Goal: Task Accomplishment & Management: Use online tool/utility

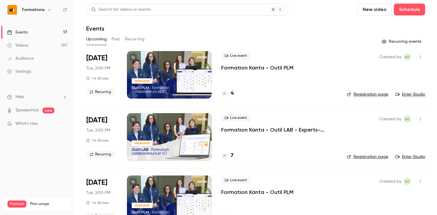
click at [420, 95] on link "Enter Studio" at bounding box center [410, 95] width 30 height 6
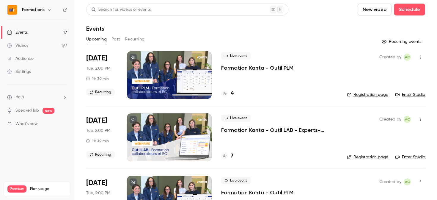
click at [276, 68] on p "Formation Kanta - Outil PLM" at bounding box center [257, 67] width 72 height 7
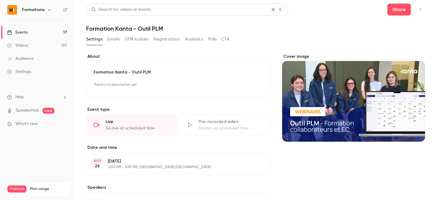
click at [186, 40] on button "Analytics" at bounding box center [194, 39] width 18 height 10
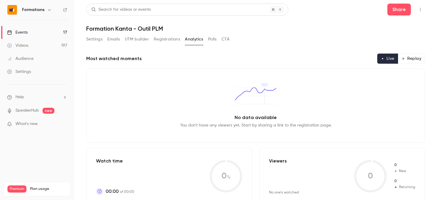
click at [208, 42] on div "Settings Emails UTM builder Registrations Analytics Polls CTA" at bounding box center [157, 39] width 143 height 10
click at [211, 41] on button "Polls" at bounding box center [212, 39] width 9 height 10
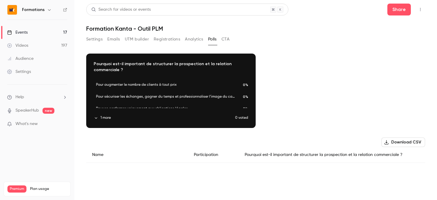
click at [168, 87] on button "button" at bounding box center [171, 87] width 10 height 10
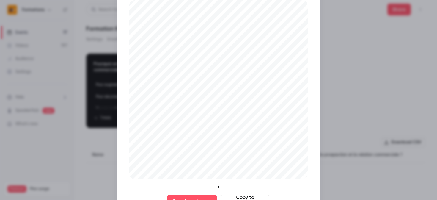
click at [326, 17] on div at bounding box center [218, 100] width 437 height 200
